Goal: Check status: Check status

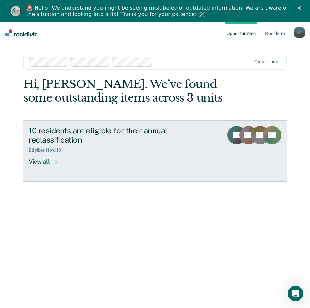
click at [41, 153] on div "View all" at bounding box center [47, 159] width 37 height 13
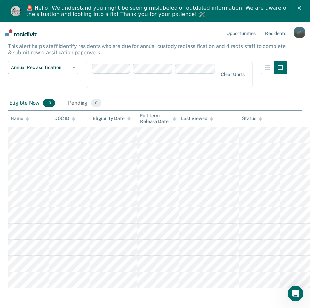
scroll to position [59, 0]
